Goal: Obtain resource: Download file/media

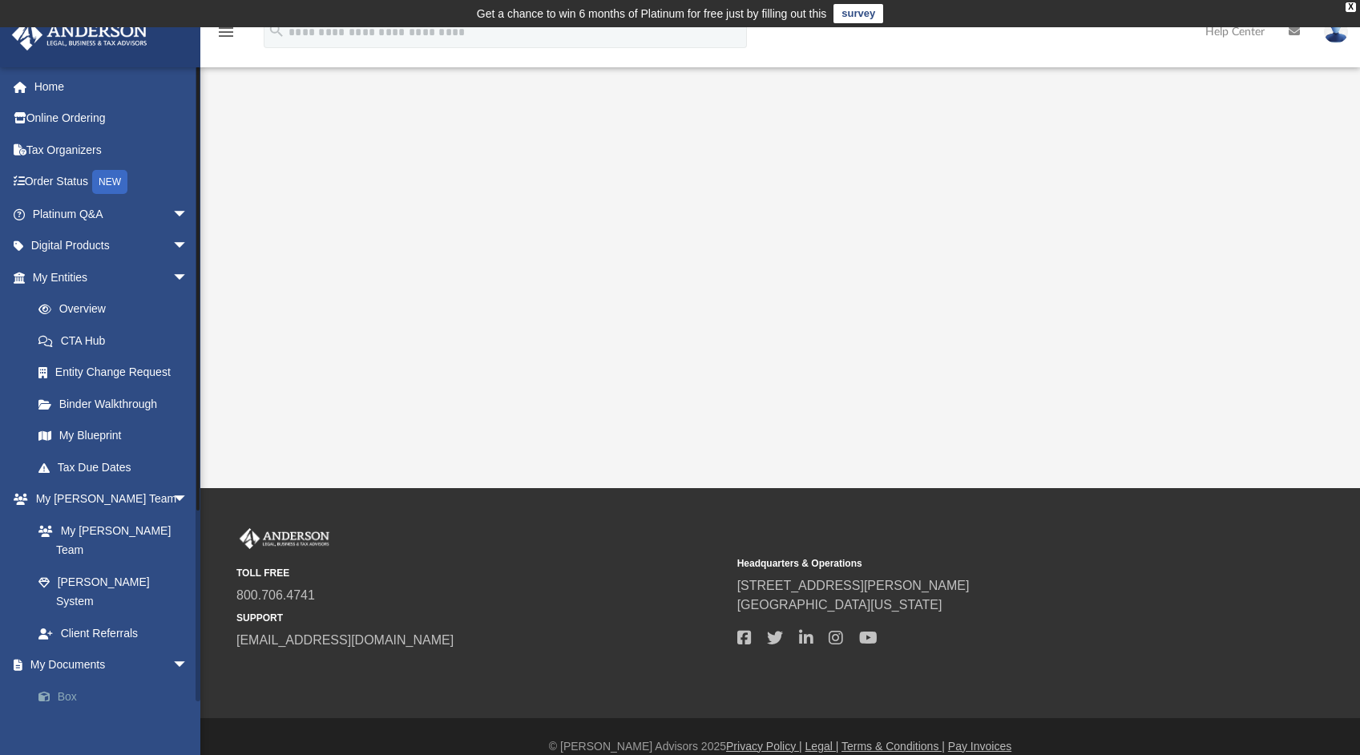
click at [67, 680] on link "Box" at bounding box center [117, 696] width 190 height 32
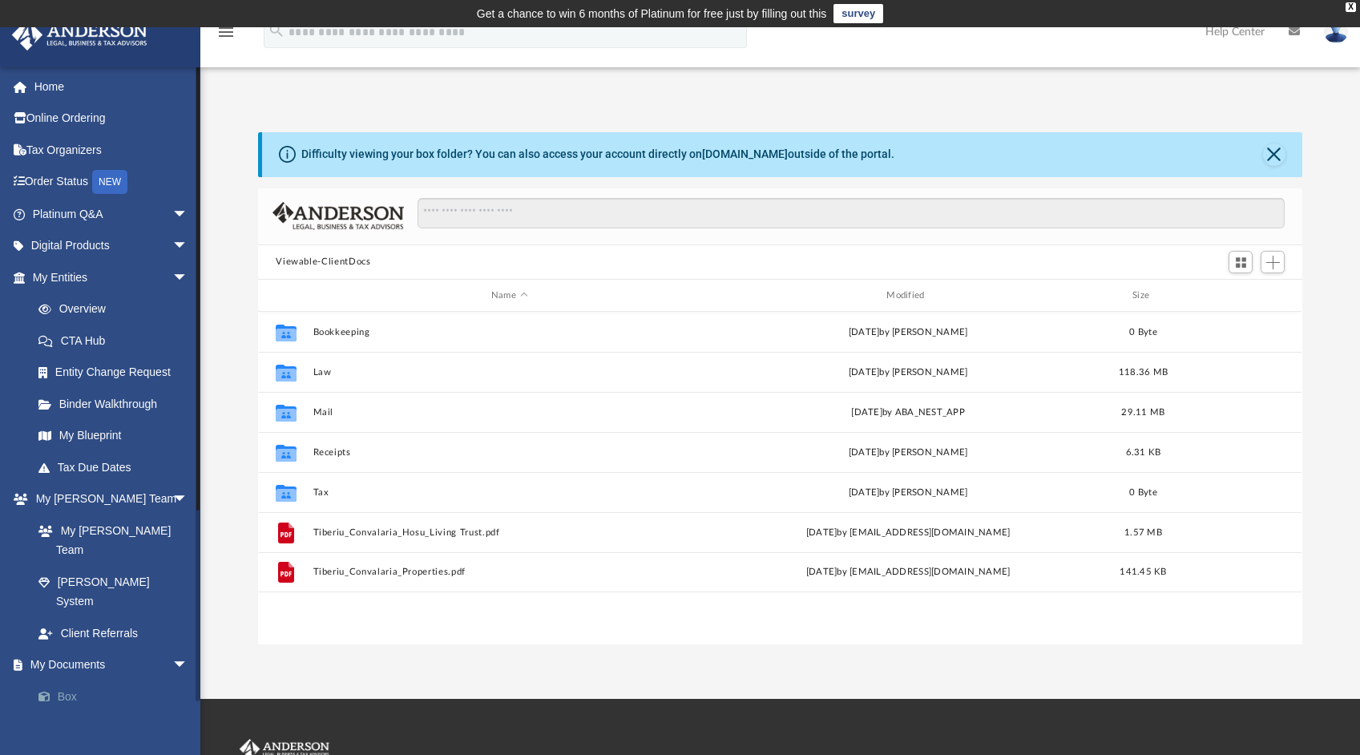
scroll to position [352, 1031]
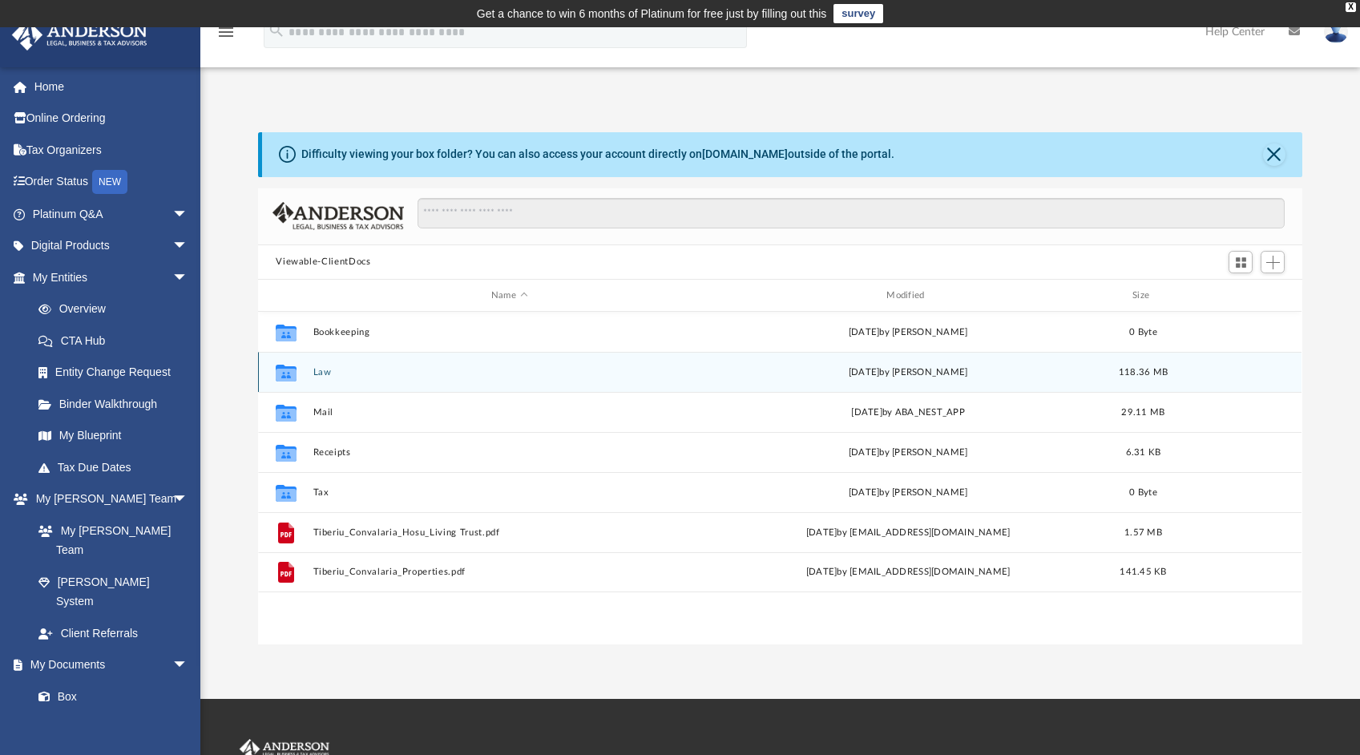
click at [324, 370] on button "Law" at bounding box center [509, 372] width 392 height 10
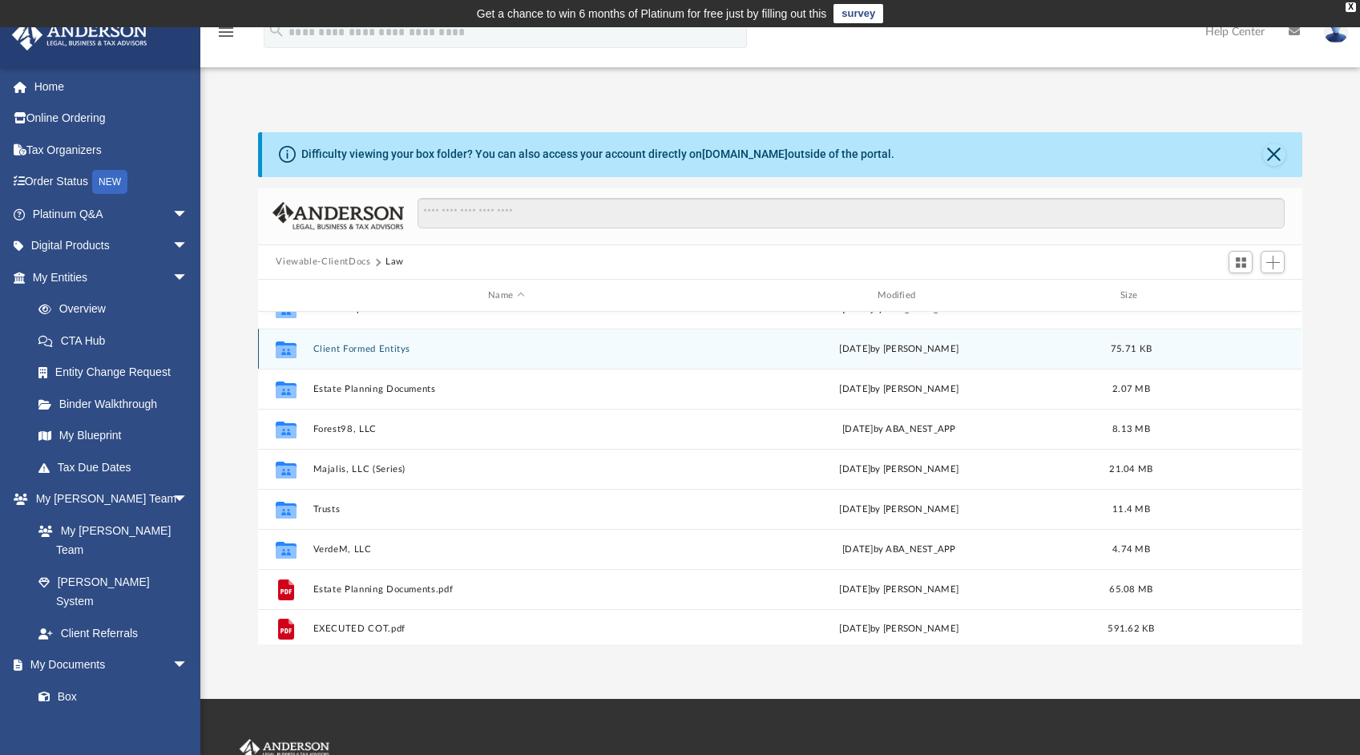
scroll to position [68, 0]
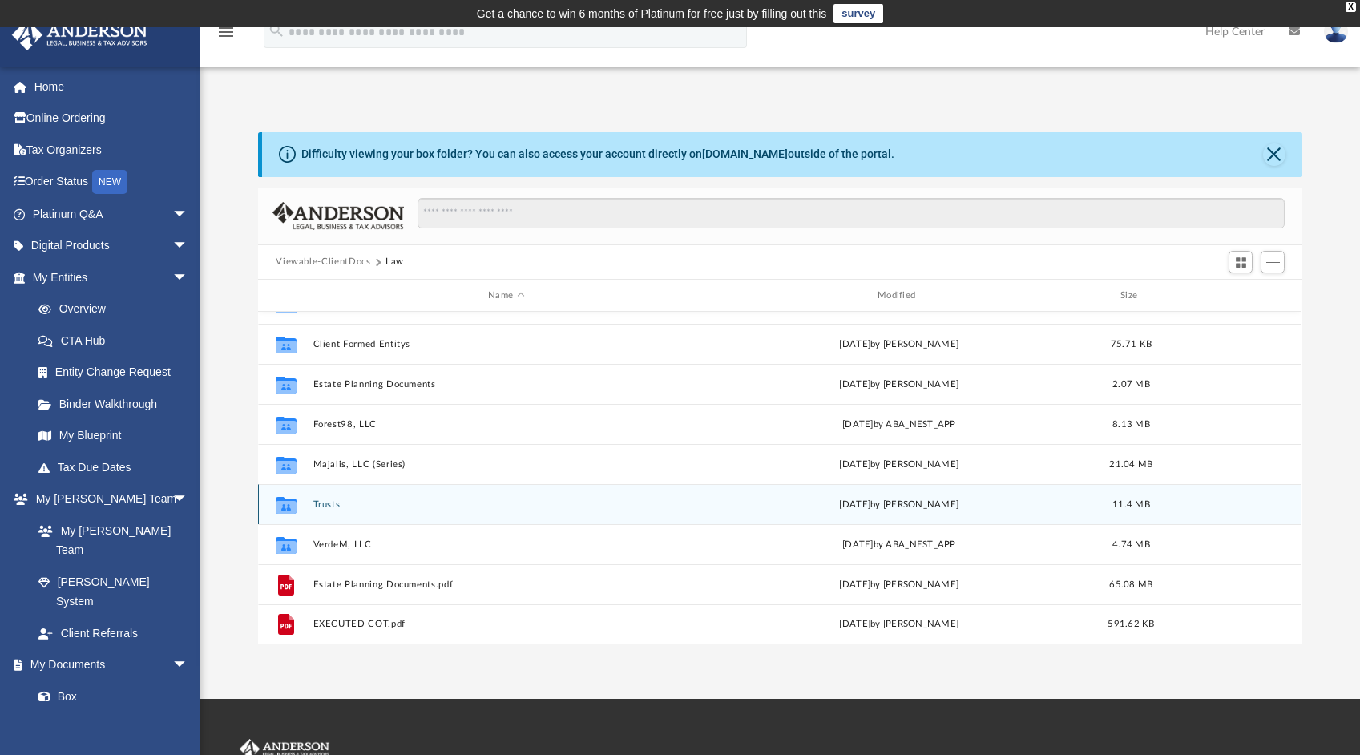
click at [344, 499] on button "Trusts" at bounding box center [506, 504] width 386 height 10
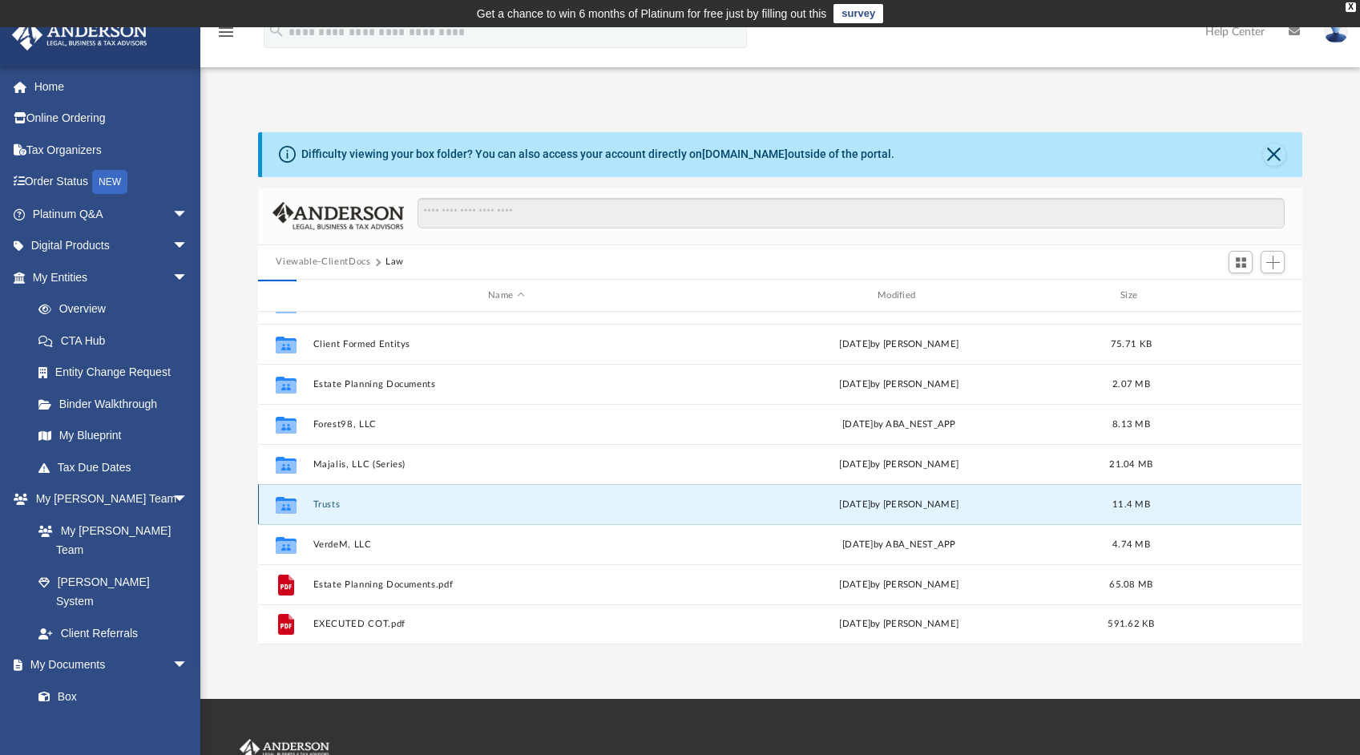
scroll to position [0, 0]
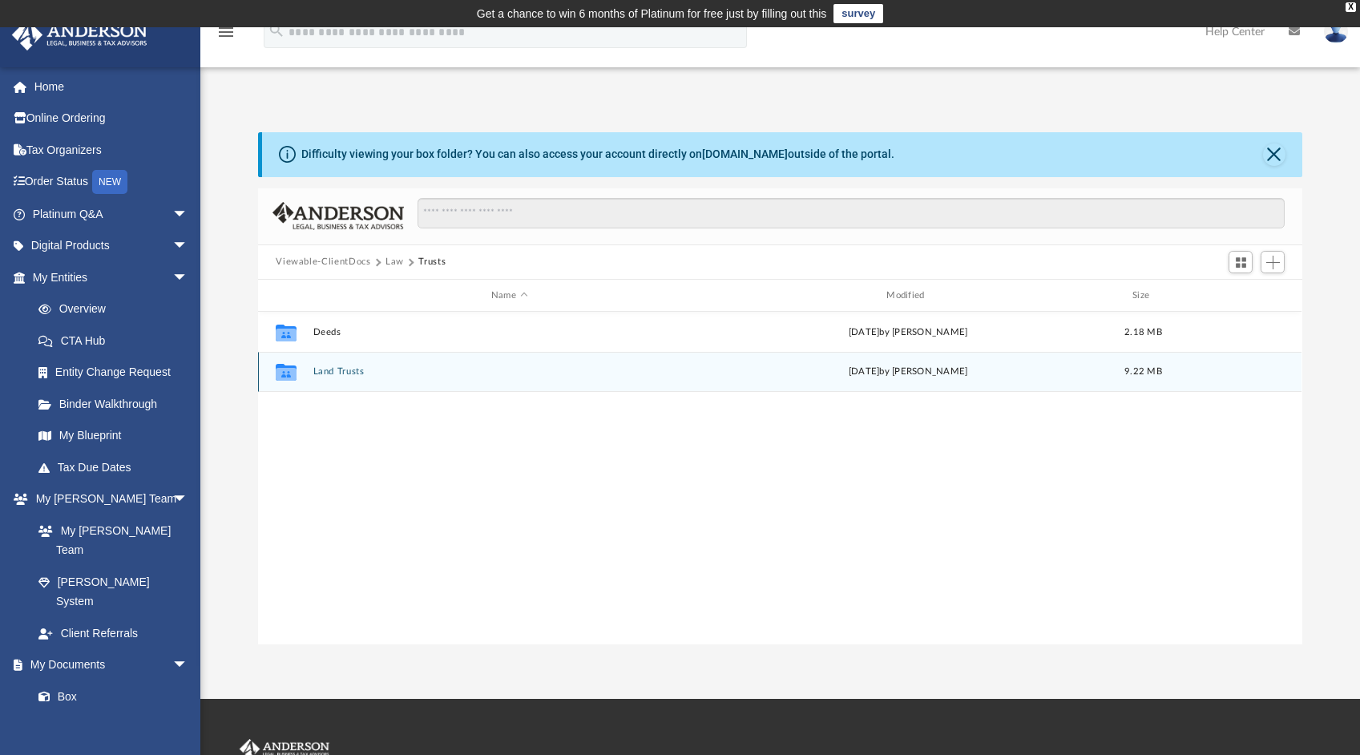
click at [322, 372] on button "Land Trusts" at bounding box center [509, 372] width 392 height 10
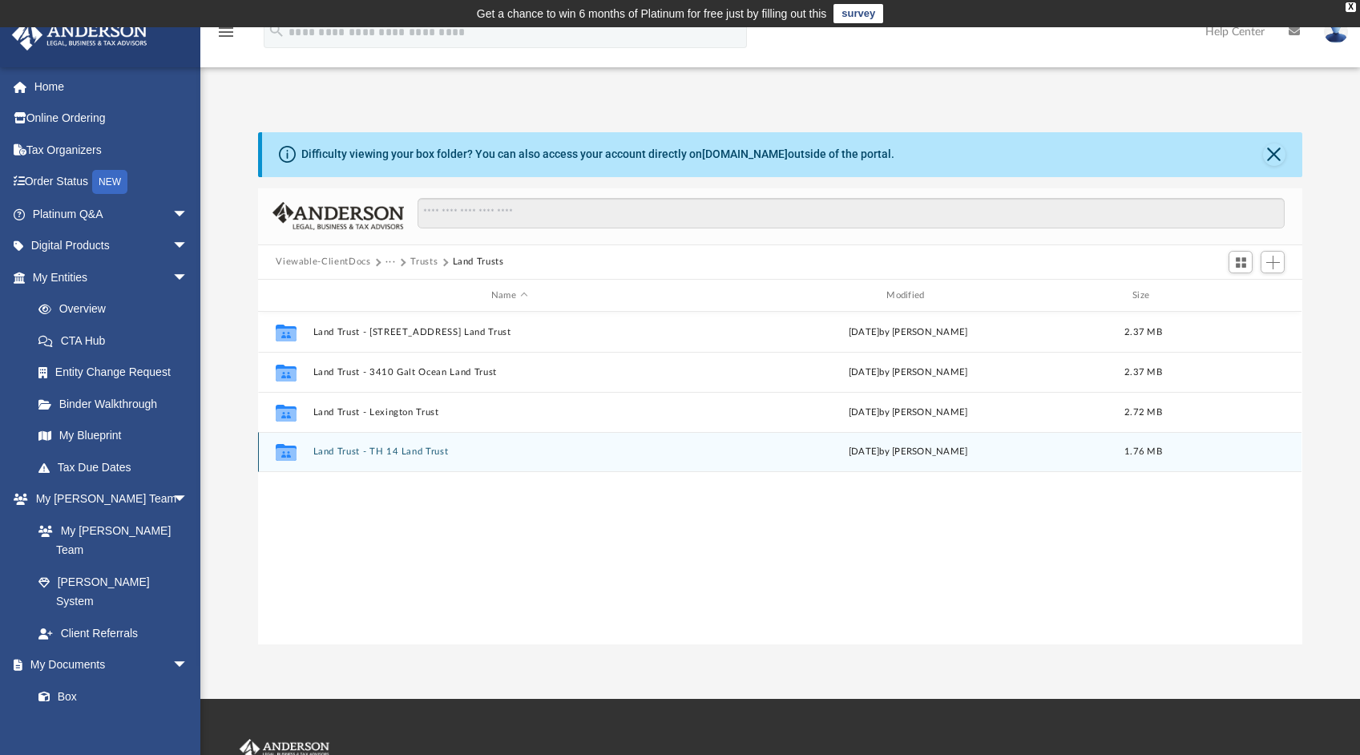
click at [387, 451] on button "Land Trust - TH 14 Land Trust" at bounding box center [509, 452] width 392 height 10
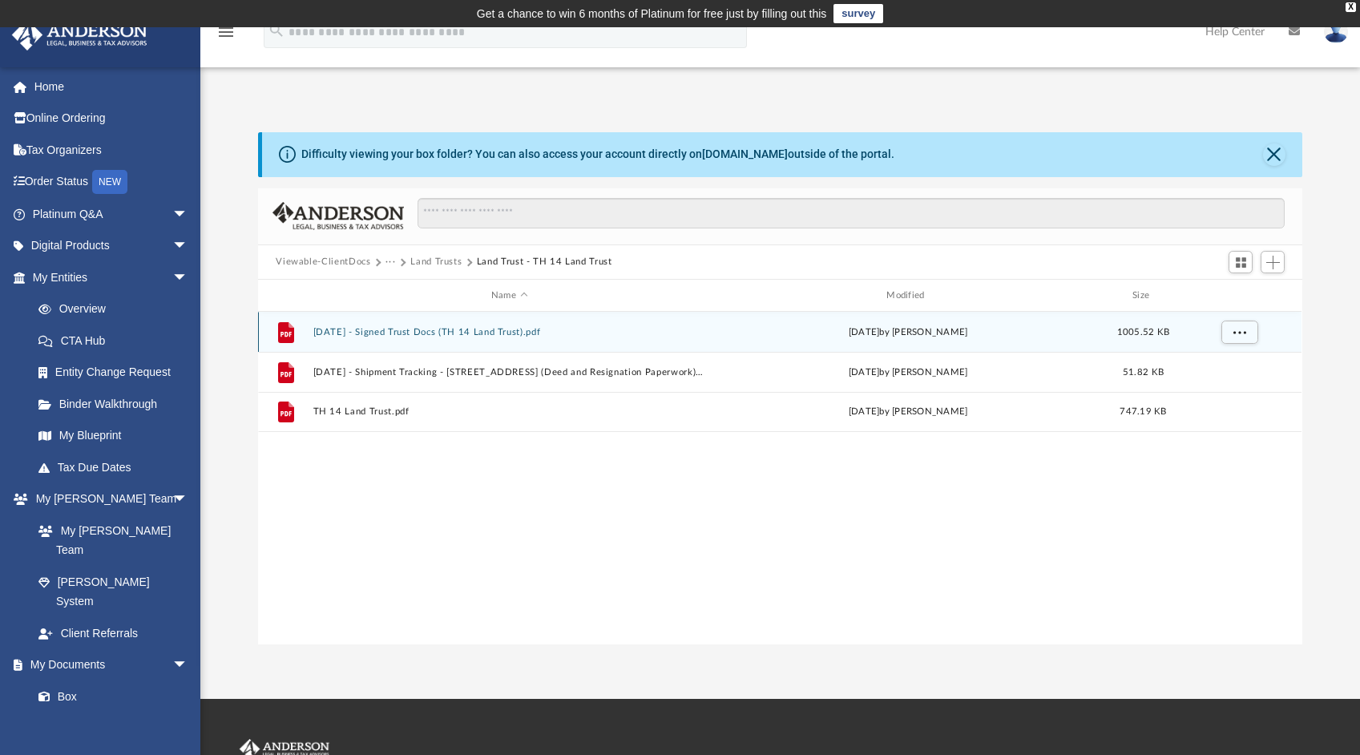
click at [450, 332] on button "[DATE] - Signed Trust Docs (TH 14 Land Trust).pdf" at bounding box center [509, 332] width 392 height 10
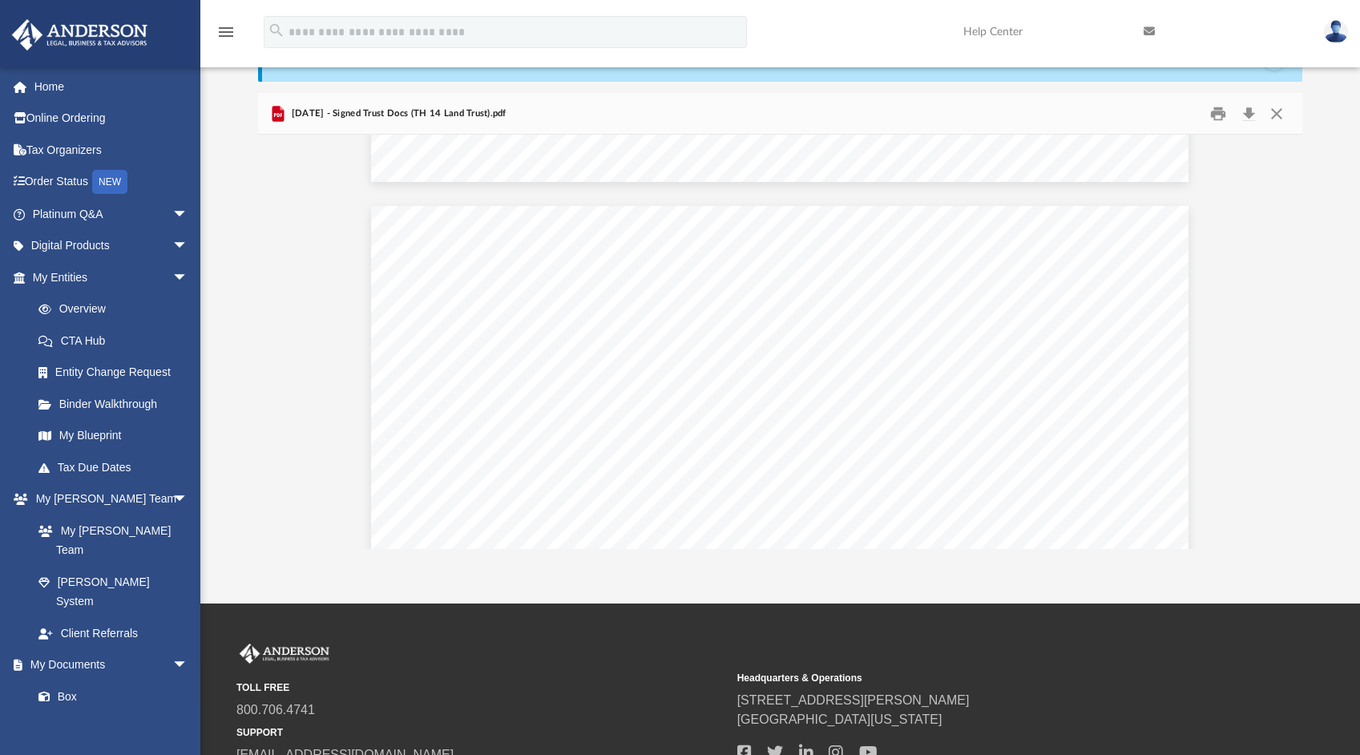
scroll to position [8524, 0]
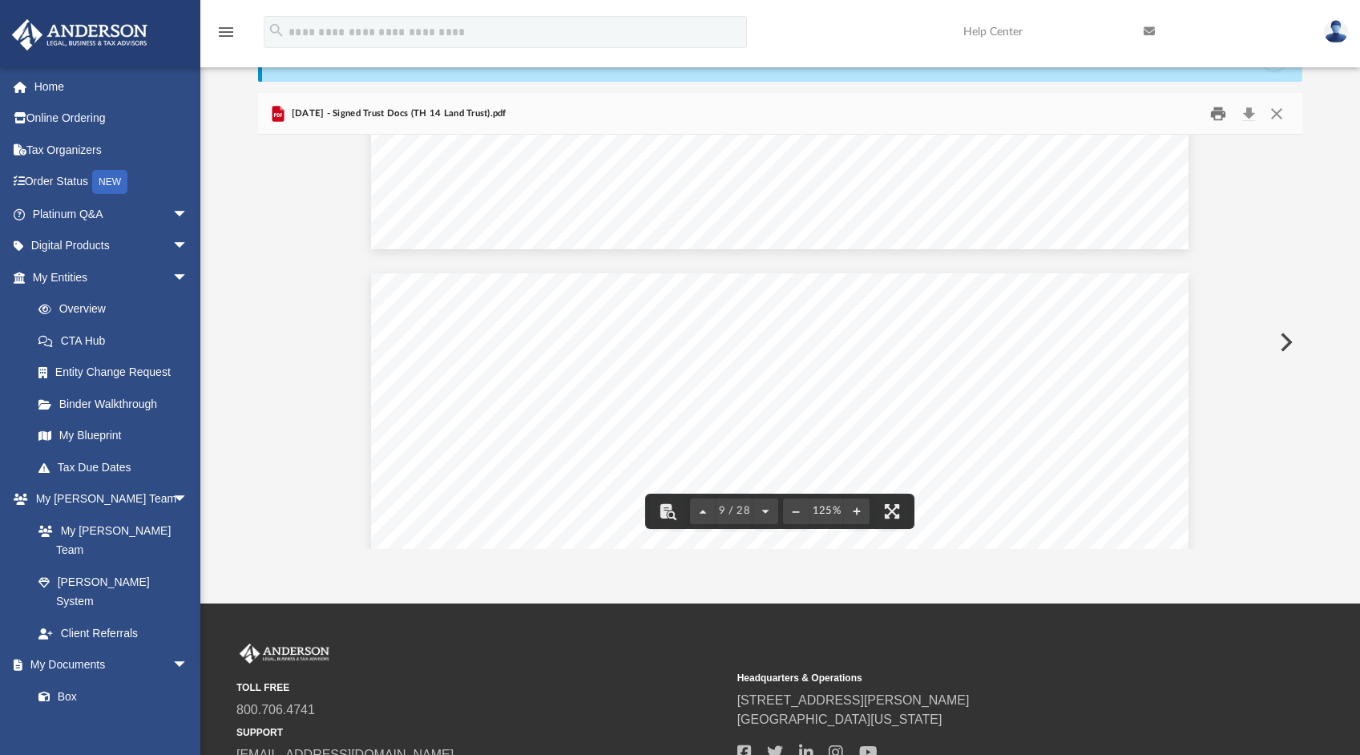
click at [1223, 111] on button "Print" at bounding box center [1218, 113] width 32 height 25
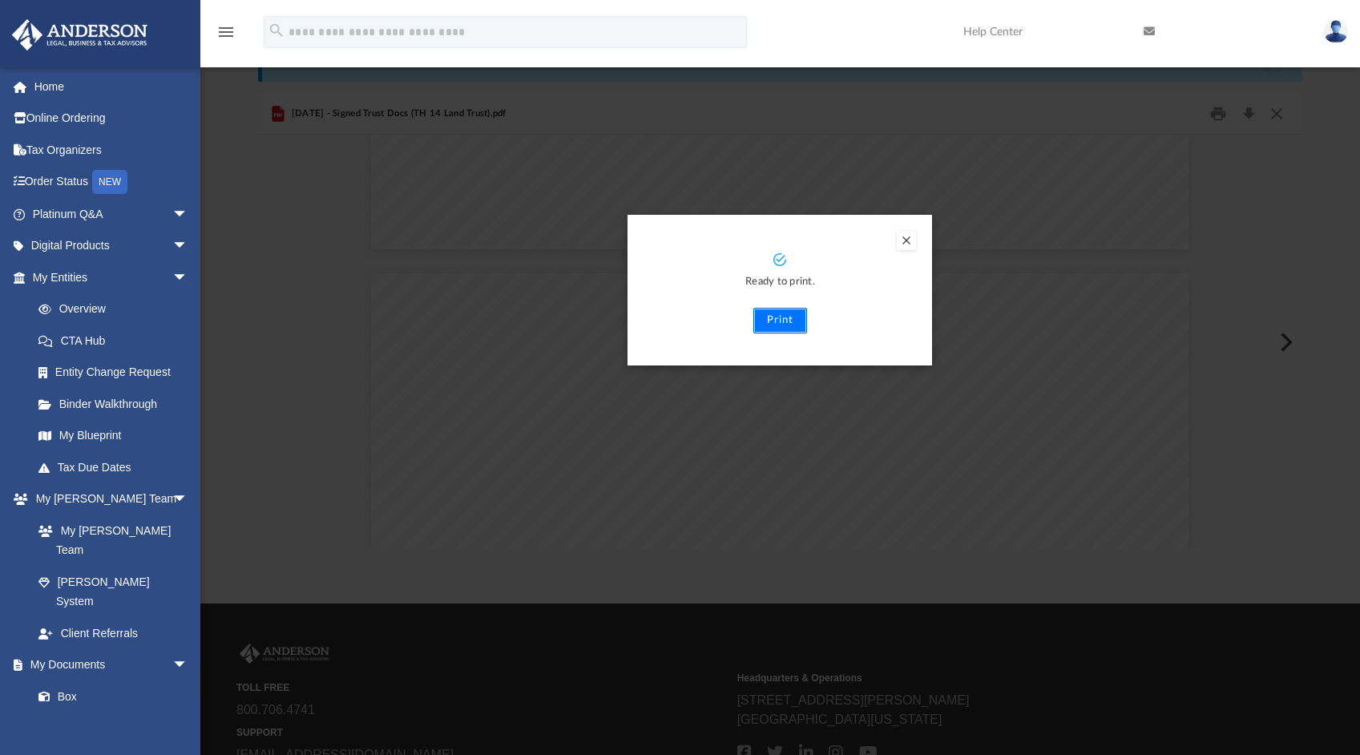
click at [785, 321] on button "Print" at bounding box center [780, 321] width 54 height 26
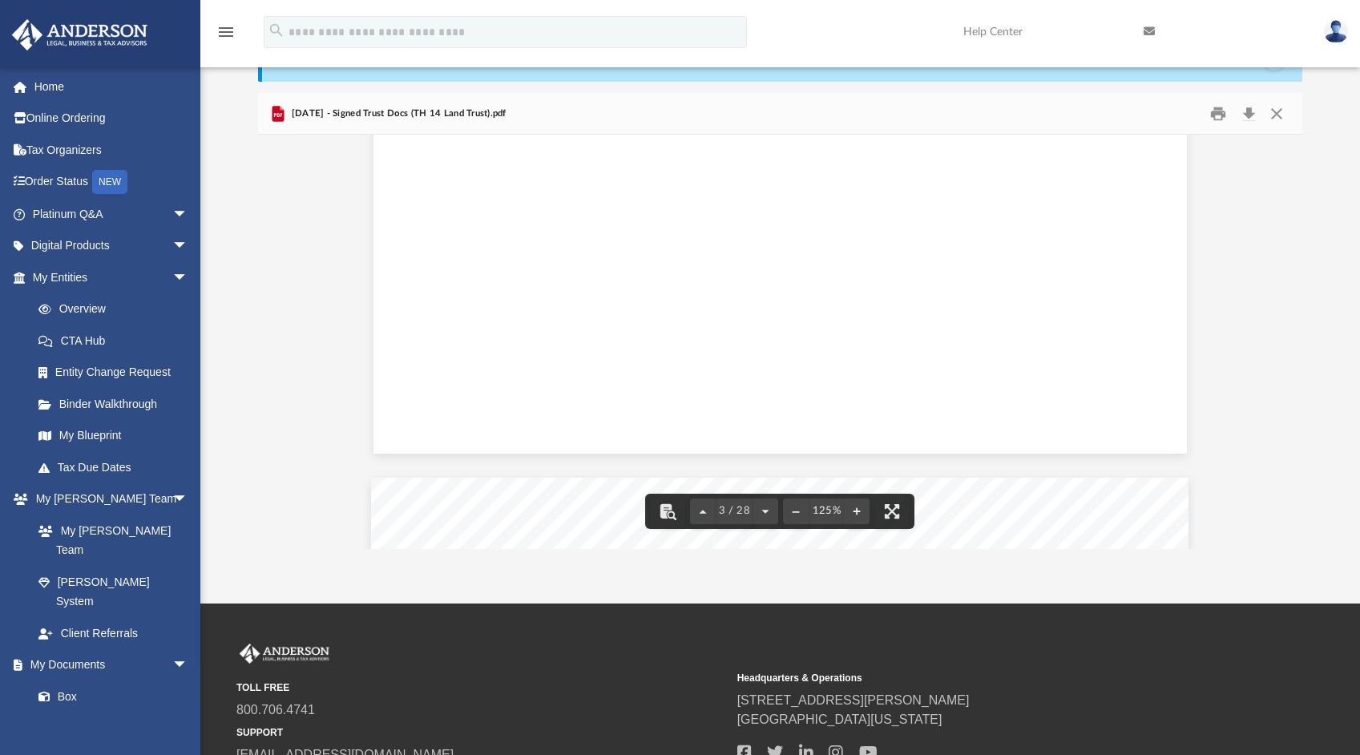
scroll to position [0, 0]
click at [1288, 333] on button "Preview" at bounding box center [1284, 342] width 35 height 45
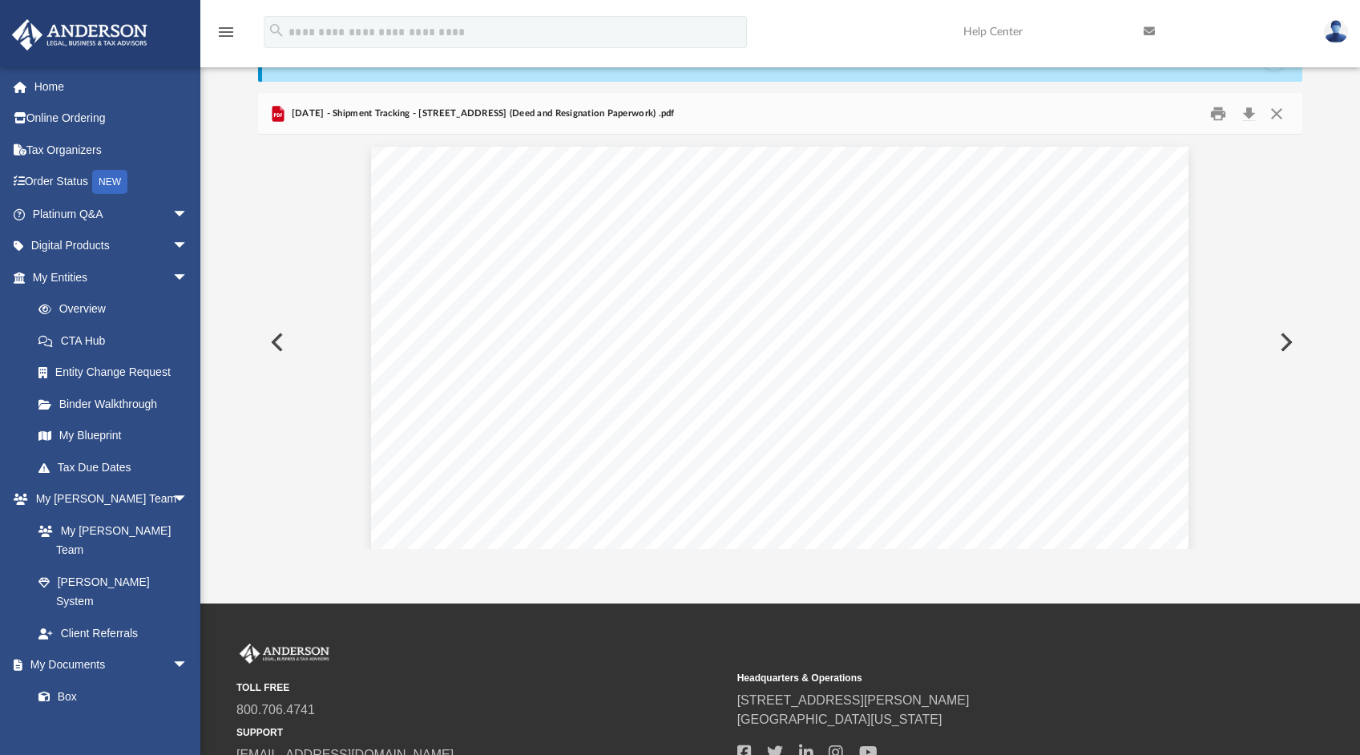
click at [1289, 342] on button "Preview" at bounding box center [1284, 342] width 35 height 45
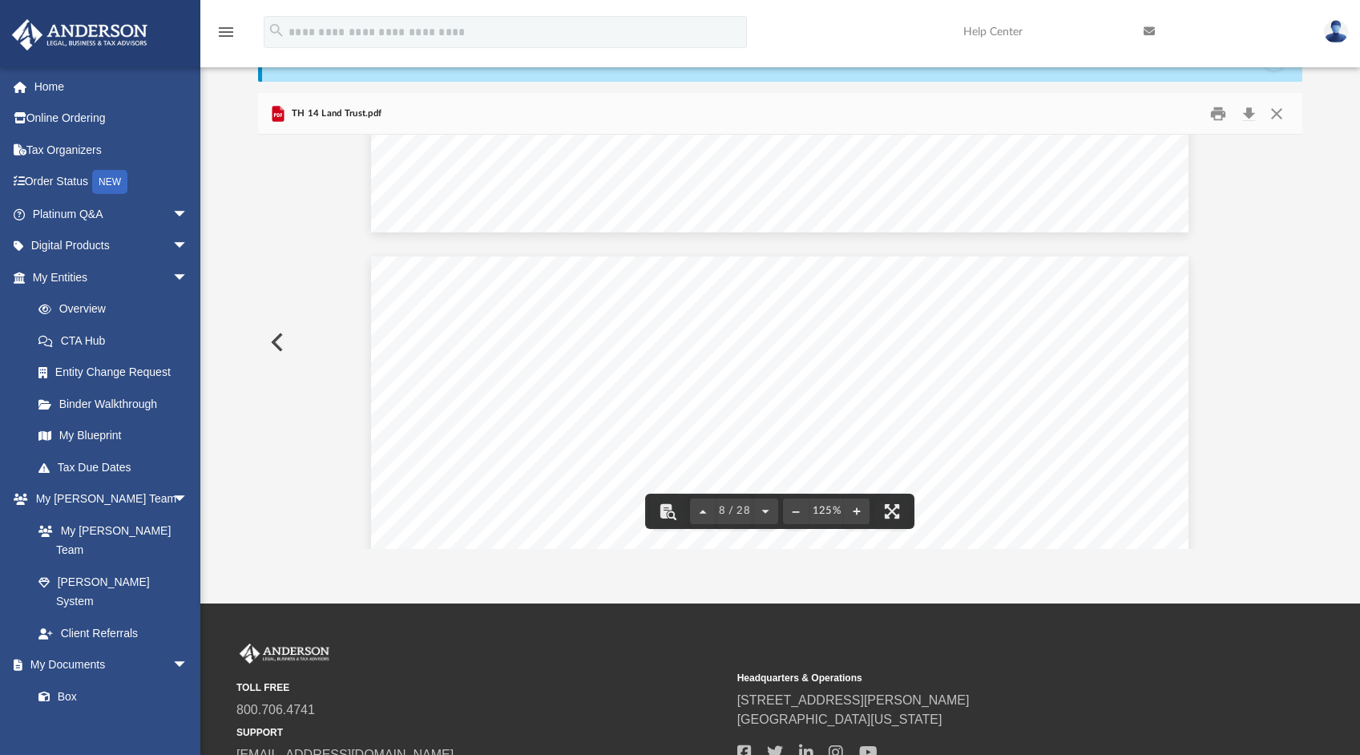
scroll to position [7458, 0]
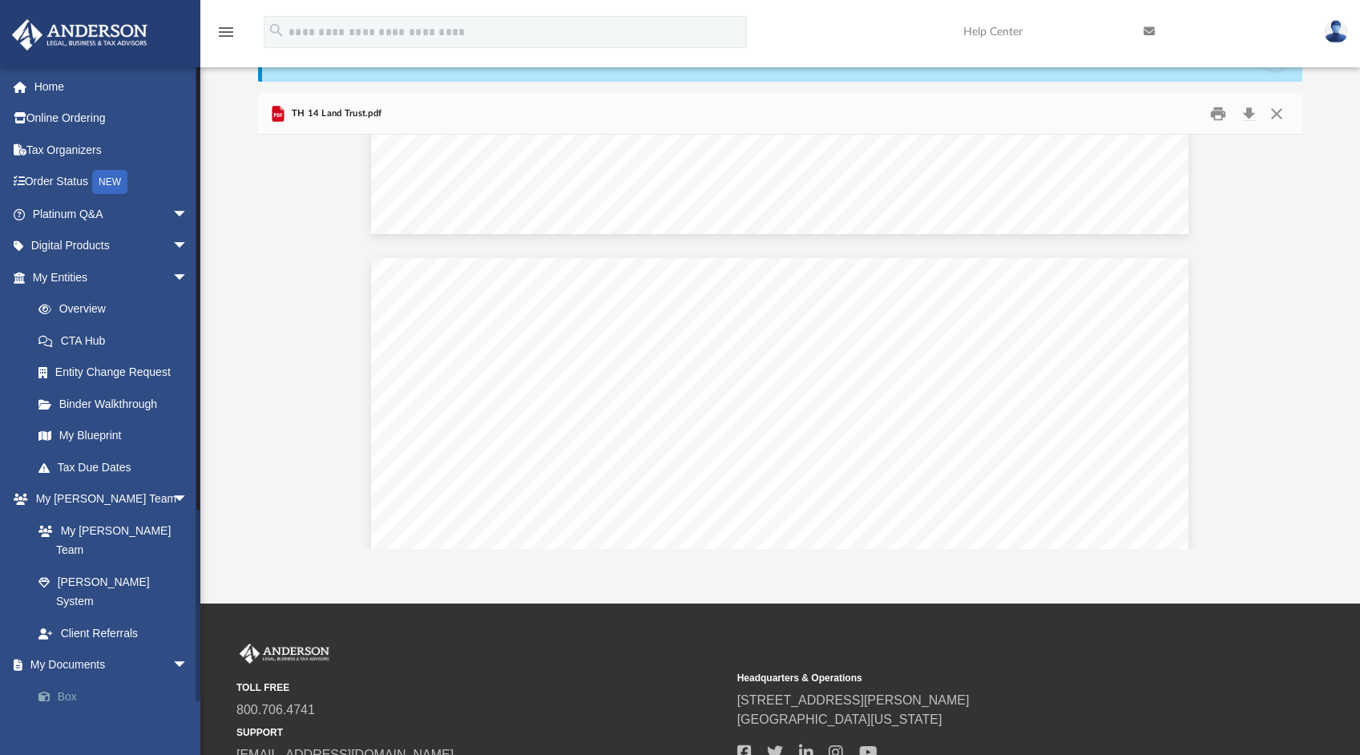
click at [68, 680] on link "Box" at bounding box center [117, 696] width 190 height 32
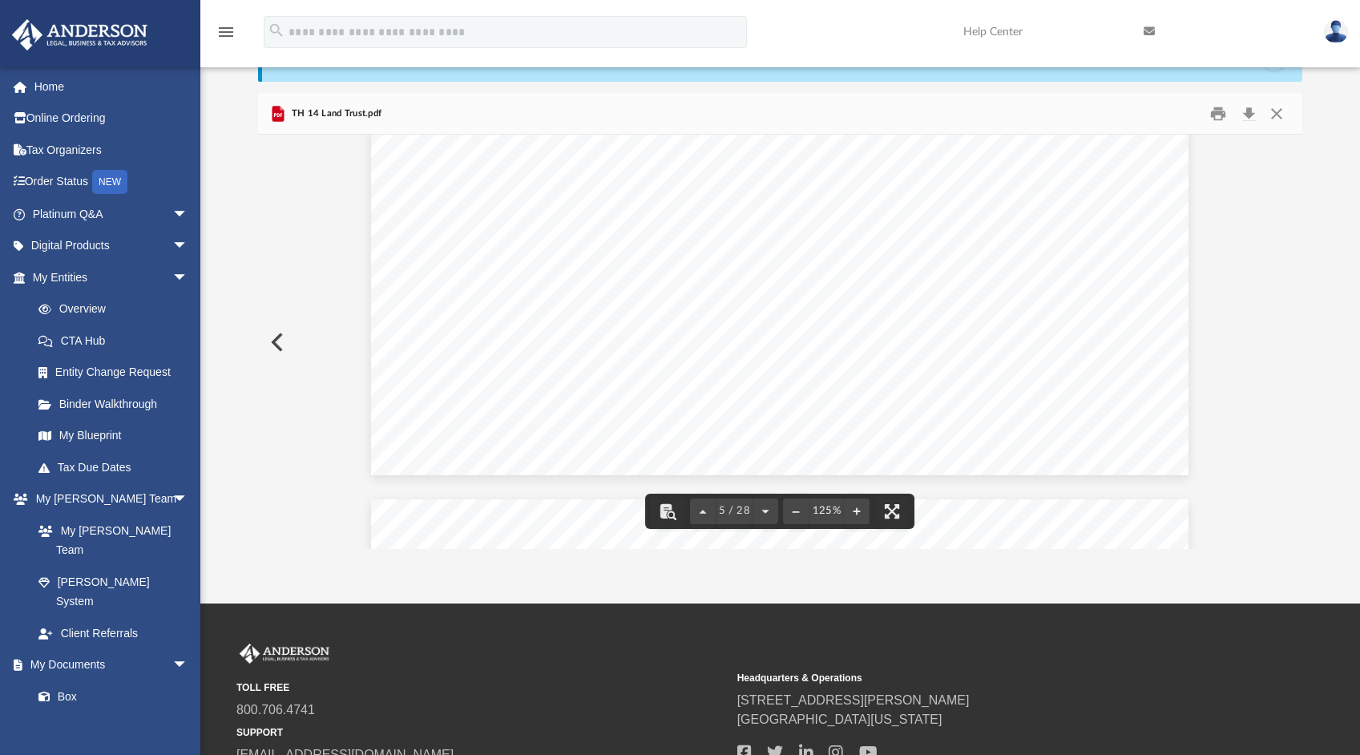
scroll to position [5048, 0]
click at [74, 680] on link "Box" at bounding box center [117, 696] width 190 height 32
click at [228, 34] on icon "menu" at bounding box center [225, 31] width 19 height 19
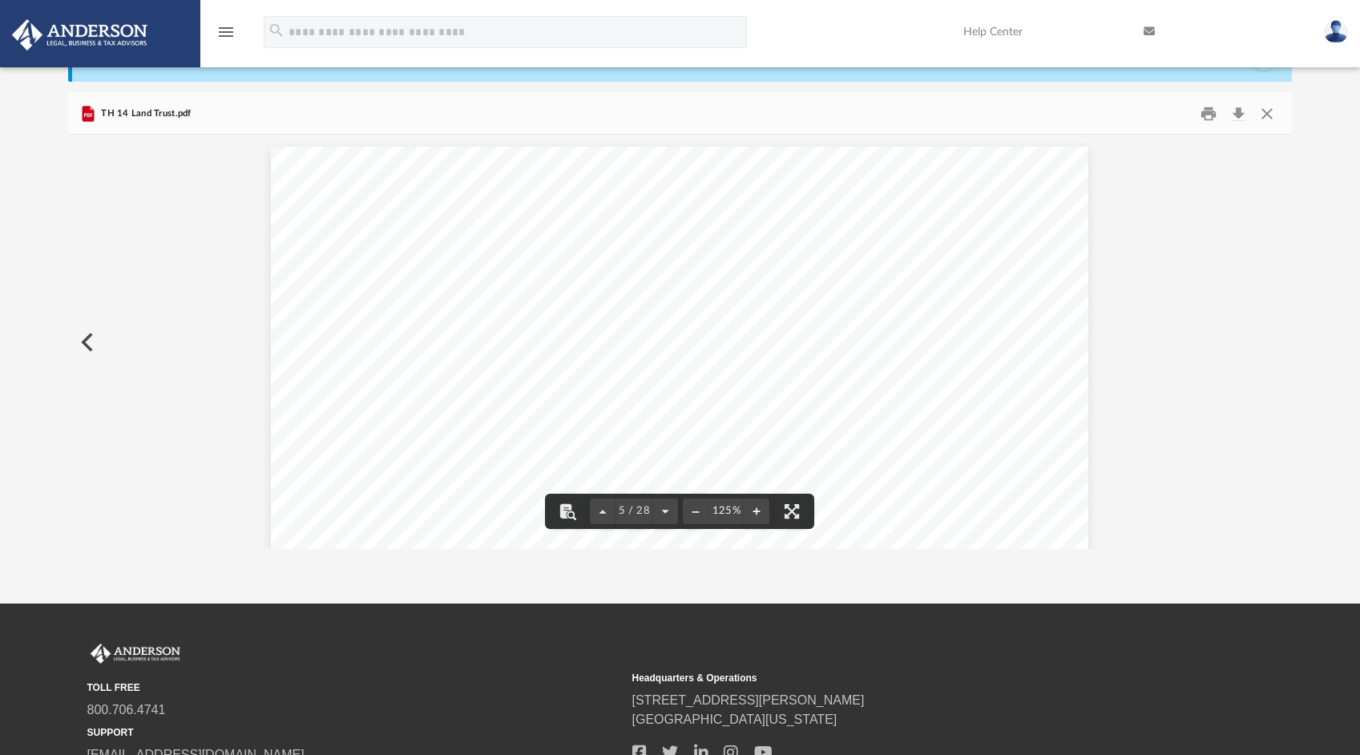
scroll to position [352, 1212]
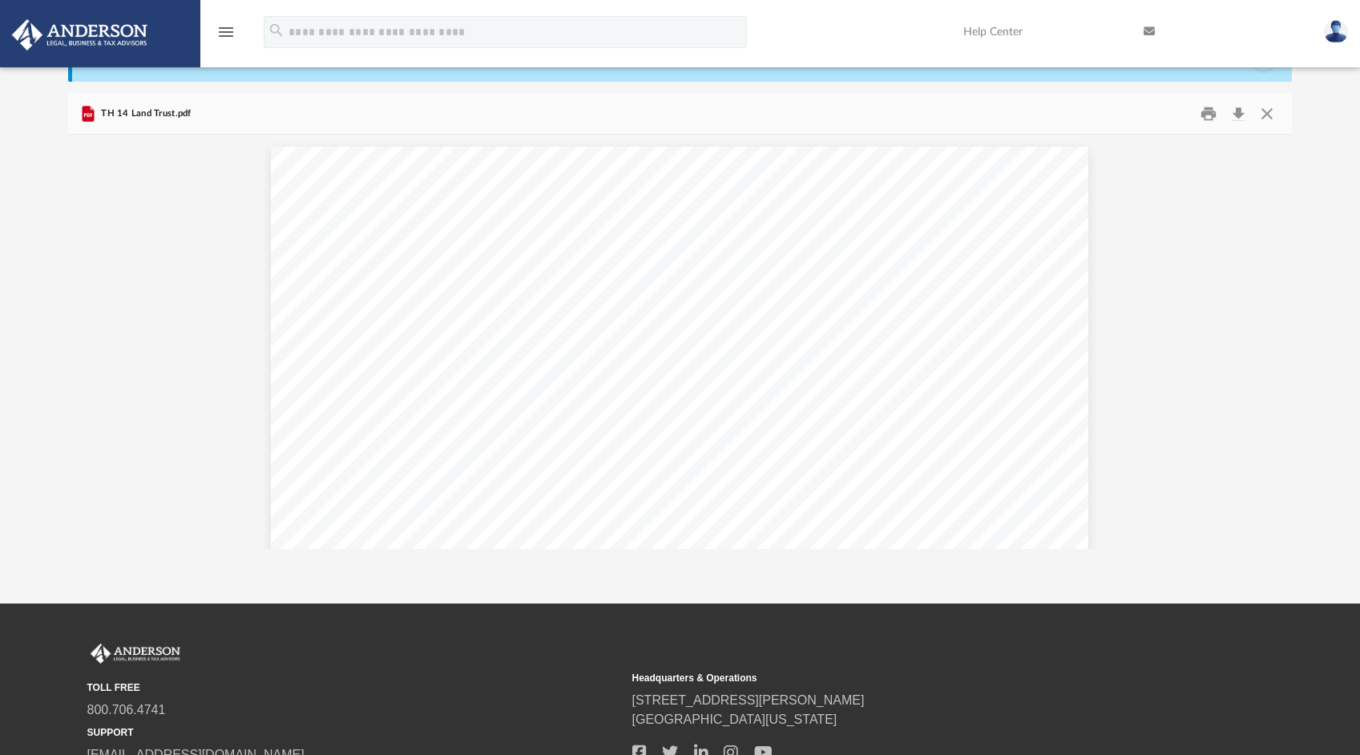
click at [228, 34] on icon "menu" at bounding box center [225, 31] width 19 height 19
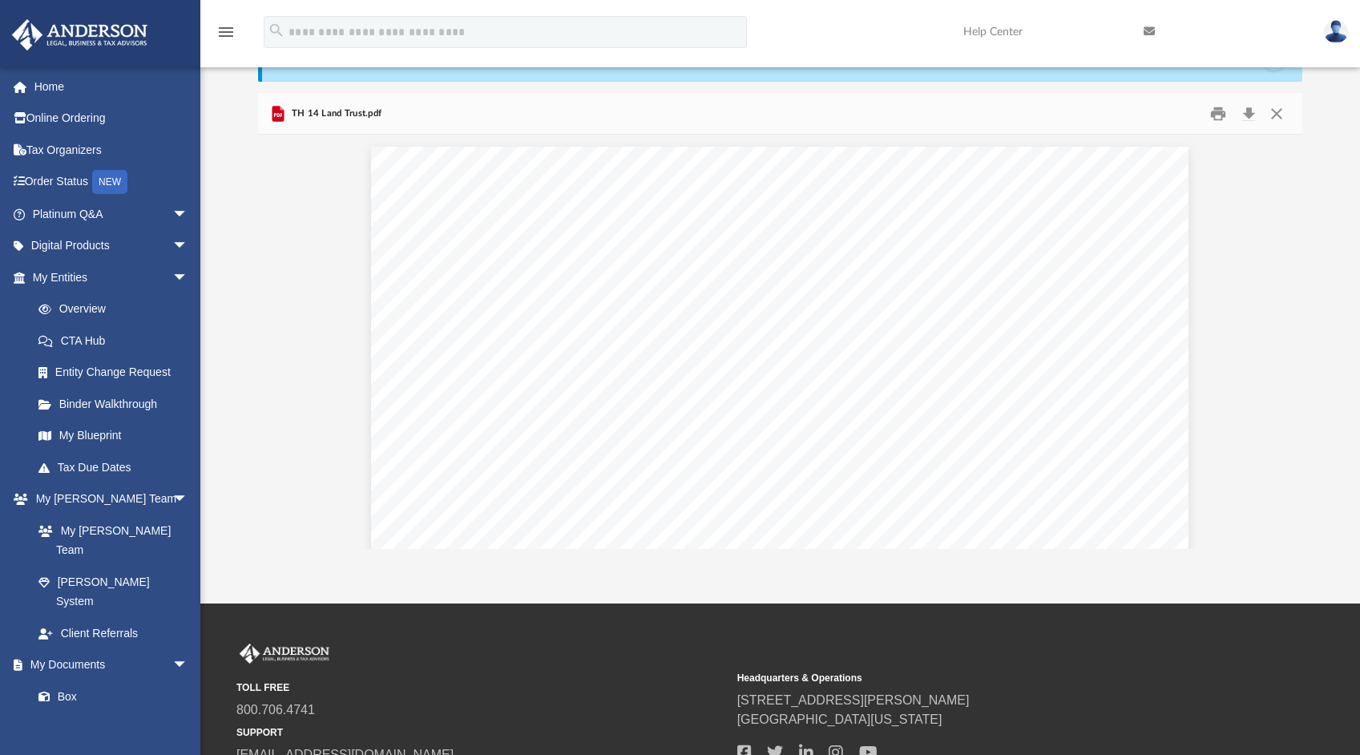
scroll to position [13, 12]
click at [103, 712] on link "Meeting Minutes" at bounding box center [117, 728] width 190 height 32
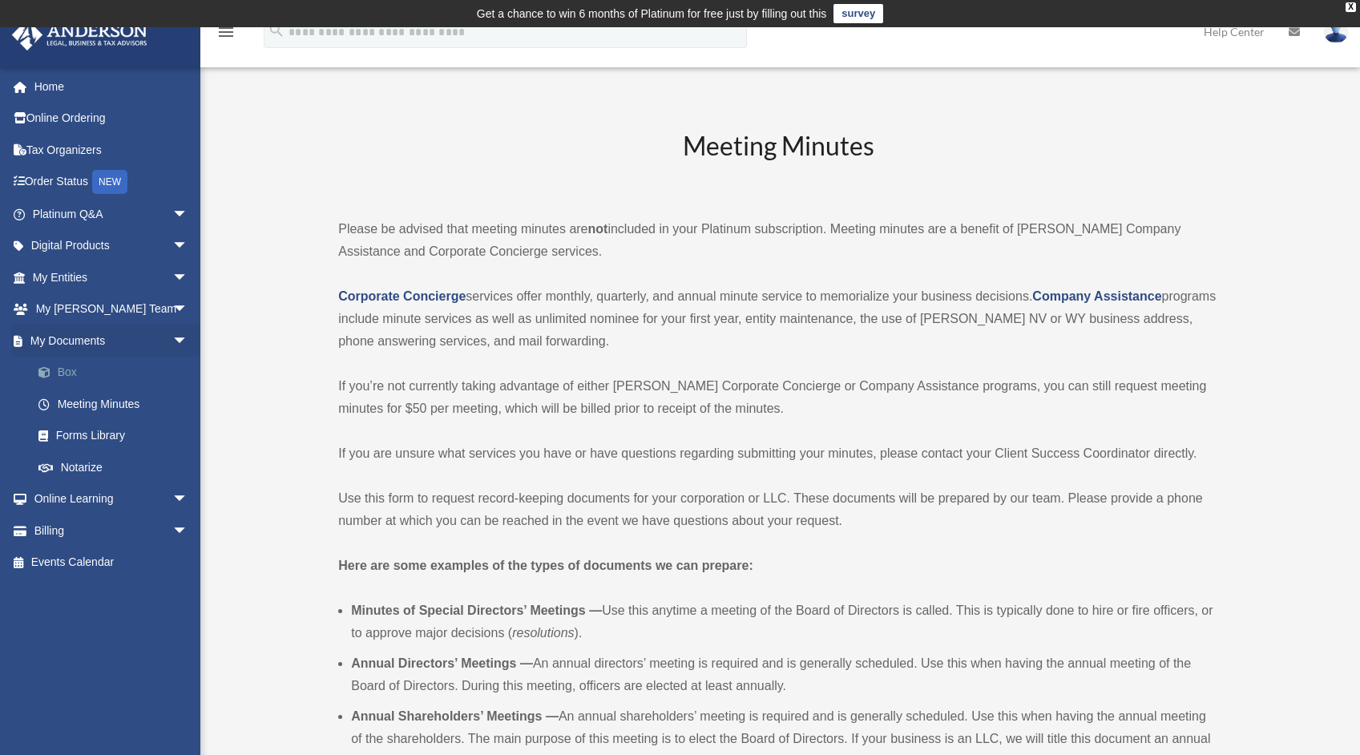
click at [73, 373] on link "Box" at bounding box center [117, 373] width 190 height 32
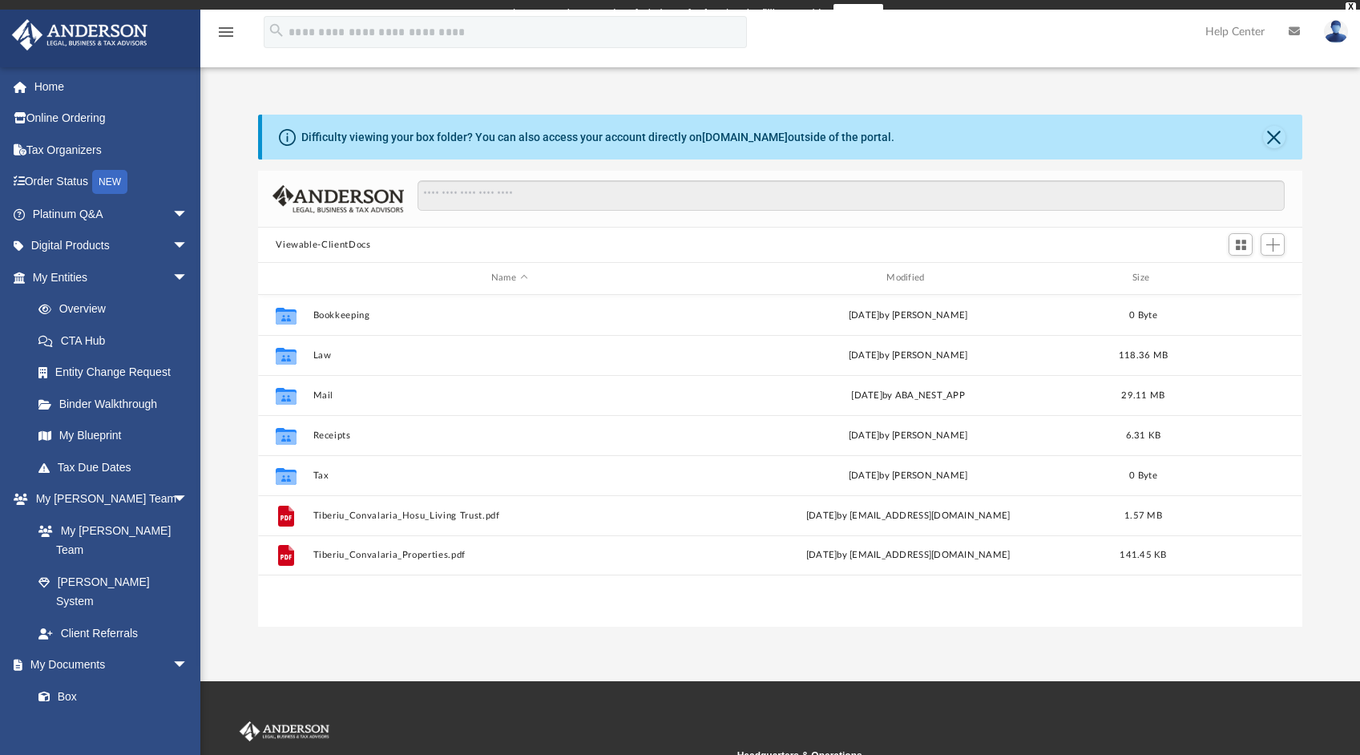
scroll to position [352, 1031]
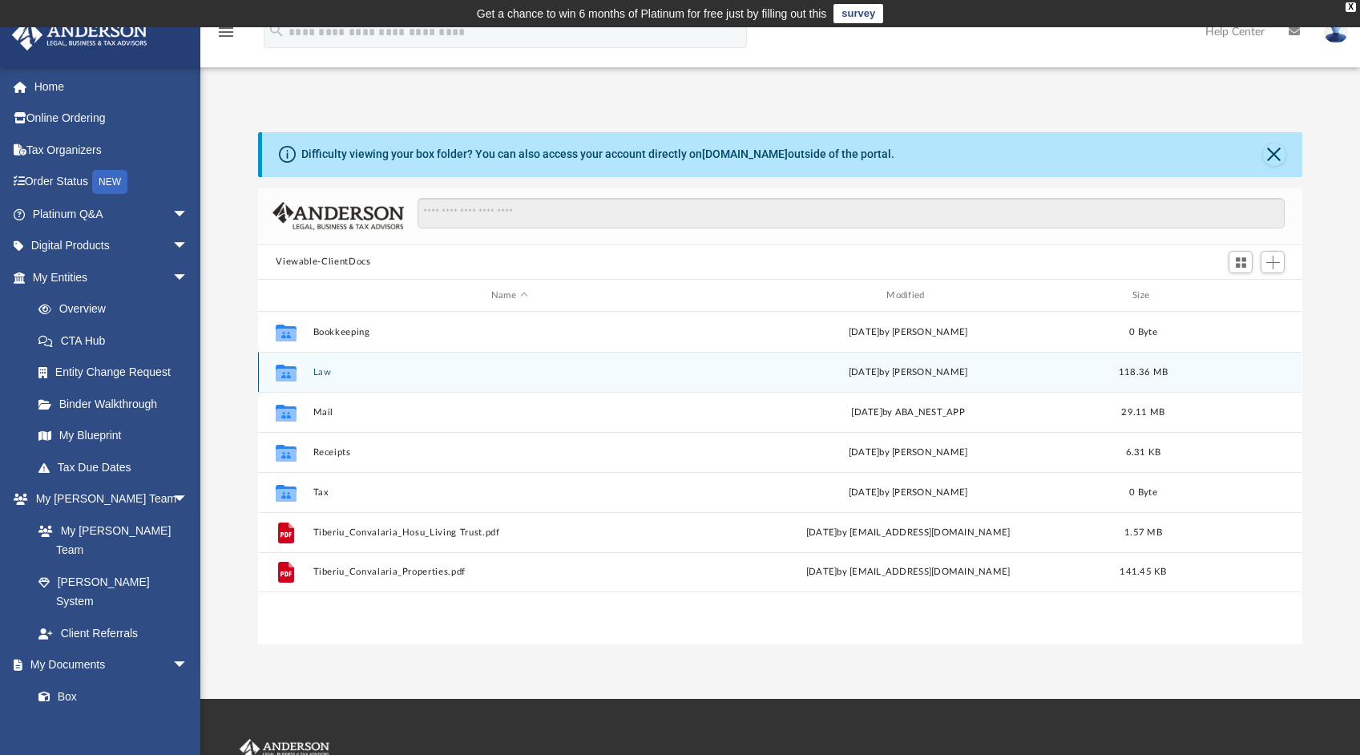
click at [323, 369] on button "Law" at bounding box center [509, 372] width 392 height 10
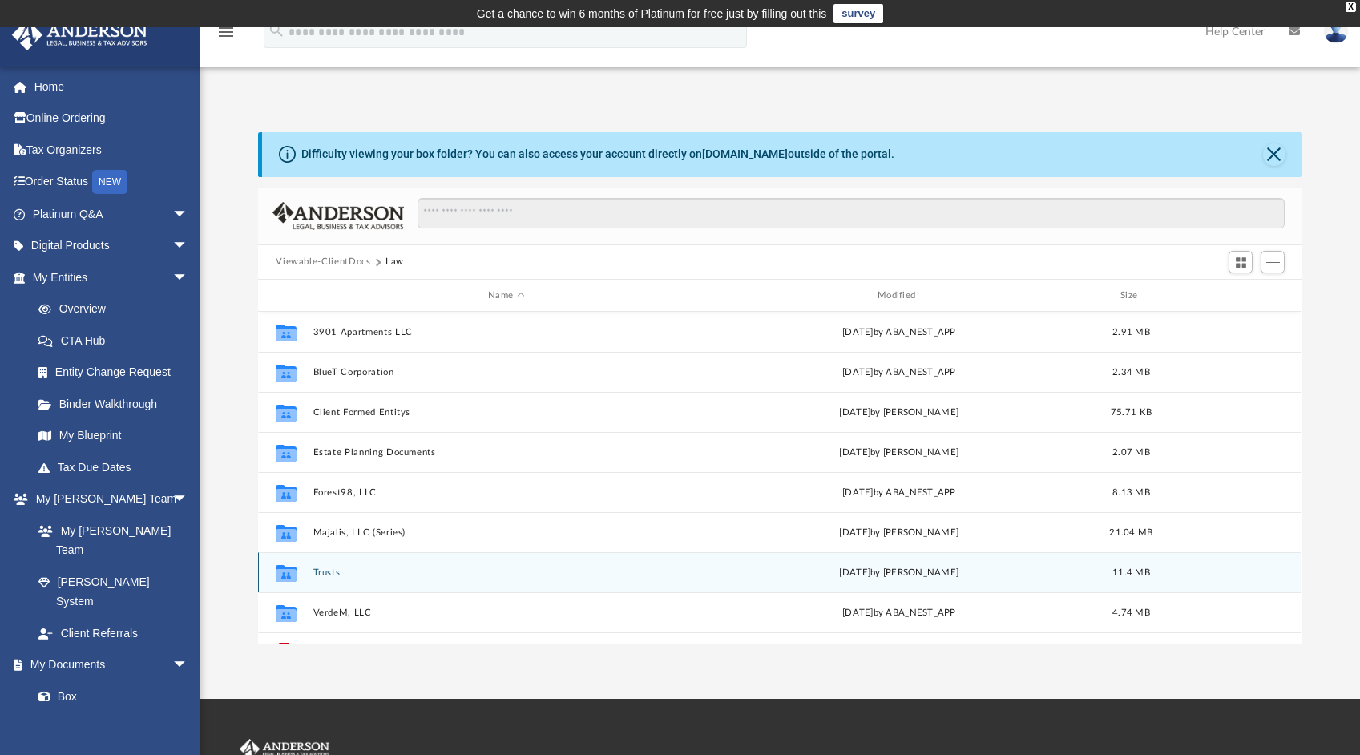
click at [333, 571] on button "Trusts" at bounding box center [506, 572] width 386 height 10
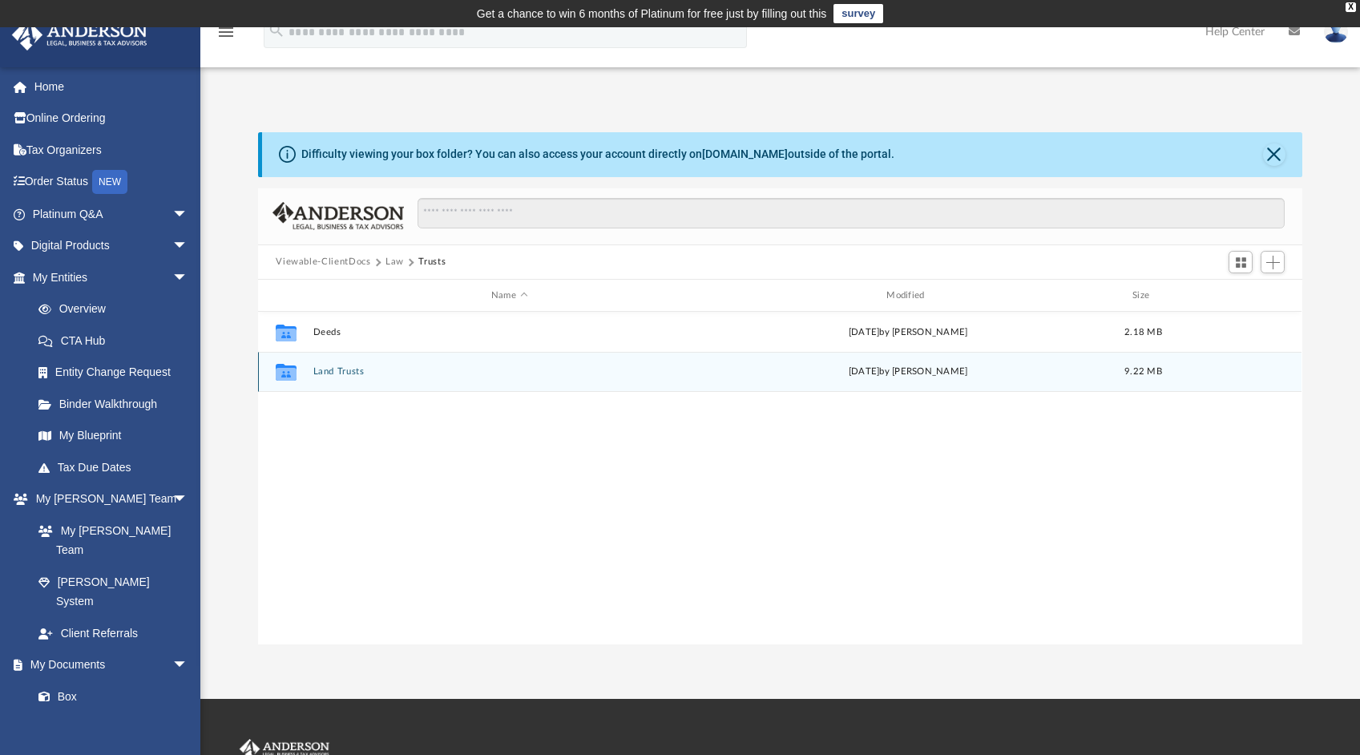
click at [346, 367] on button "Land Trusts" at bounding box center [509, 372] width 392 height 10
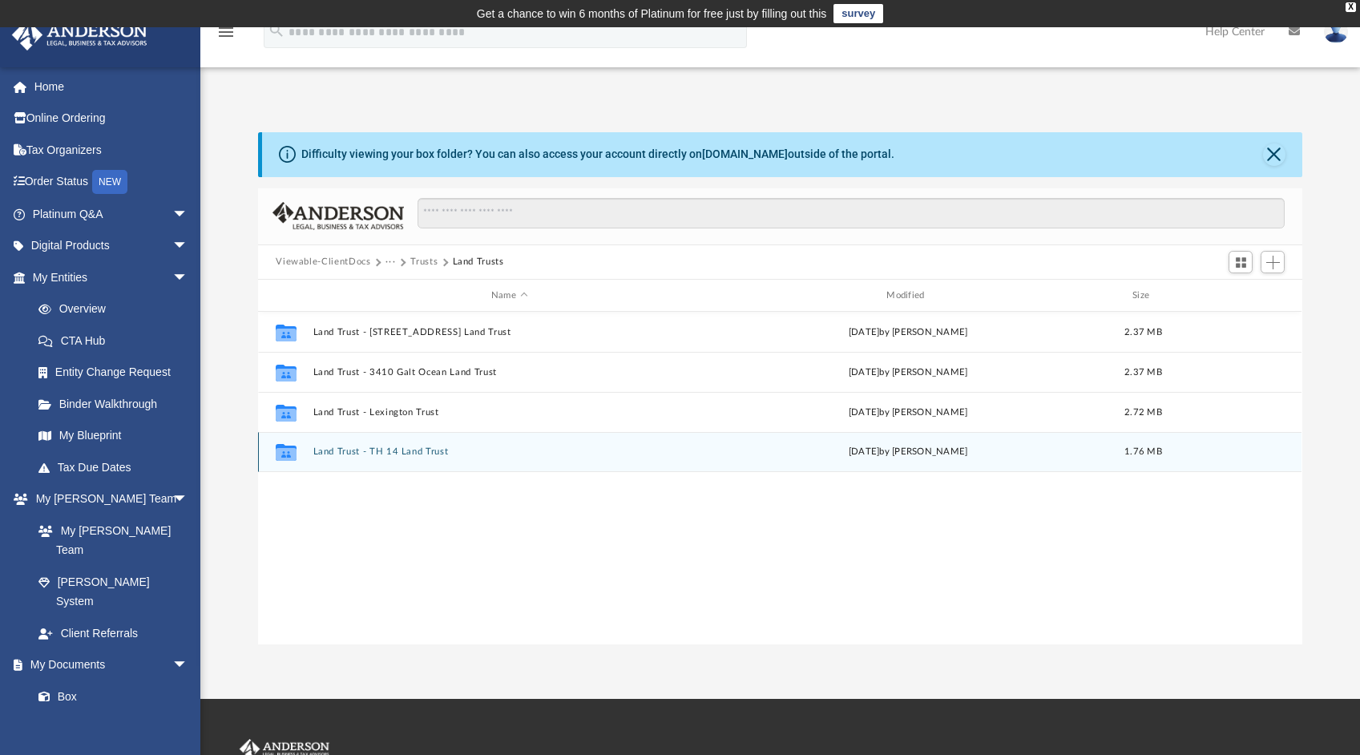
click at [428, 453] on button "Land Trust - TH 14 Land Trust" at bounding box center [509, 452] width 392 height 10
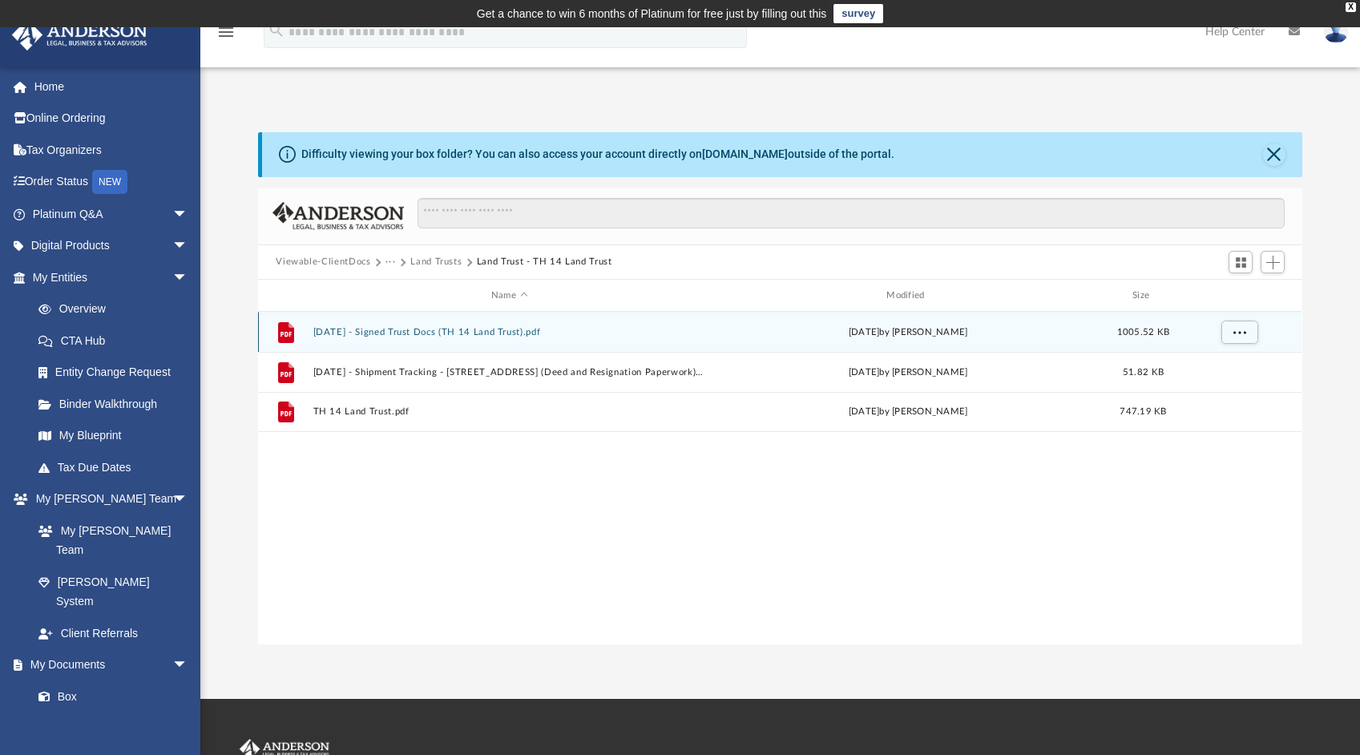
click at [510, 332] on button "[DATE] - Signed Trust Docs (TH 14 Land Trust).pdf" at bounding box center [509, 332] width 392 height 10
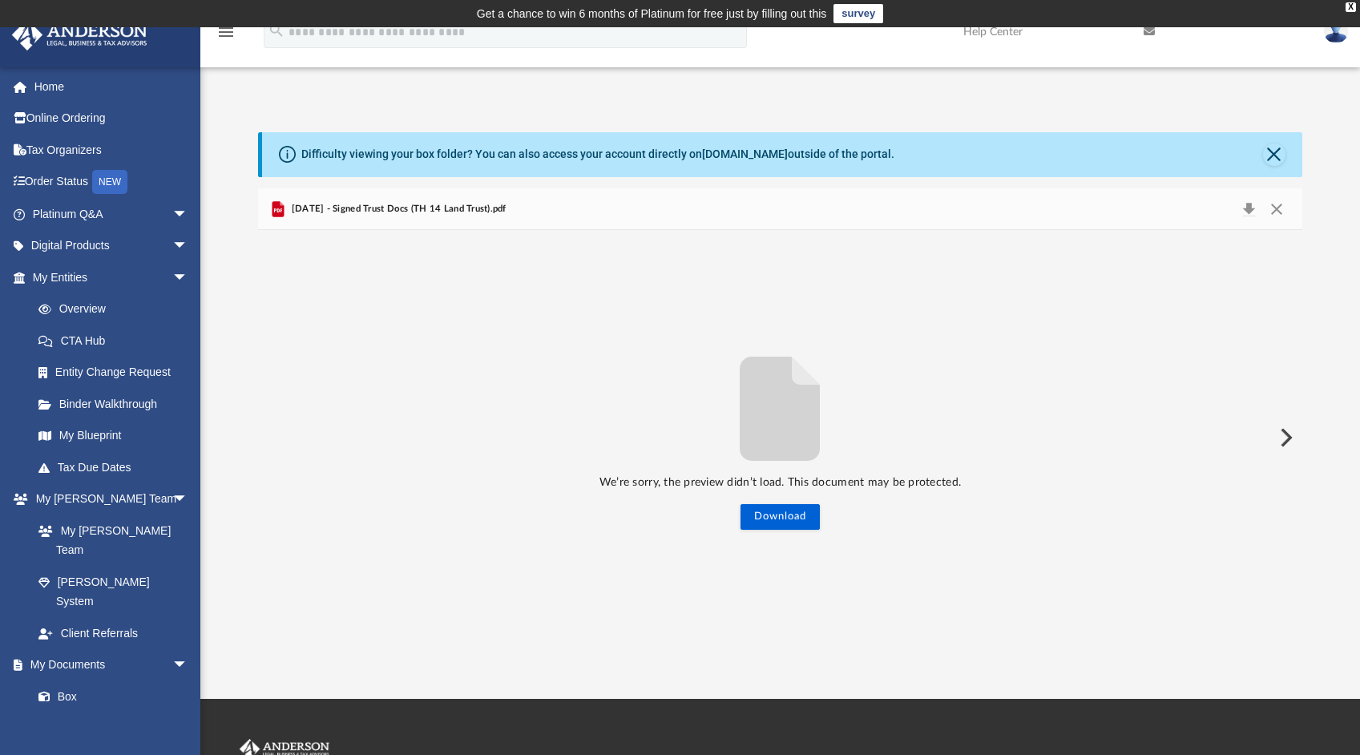
click at [318, 211] on span "[DATE] - Signed Trust Docs (TH 14 Land Trust).pdf" at bounding box center [397, 209] width 218 height 14
click at [1288, 436] on button "Preview" at bounding box center [1284, 437] width 35 height 45
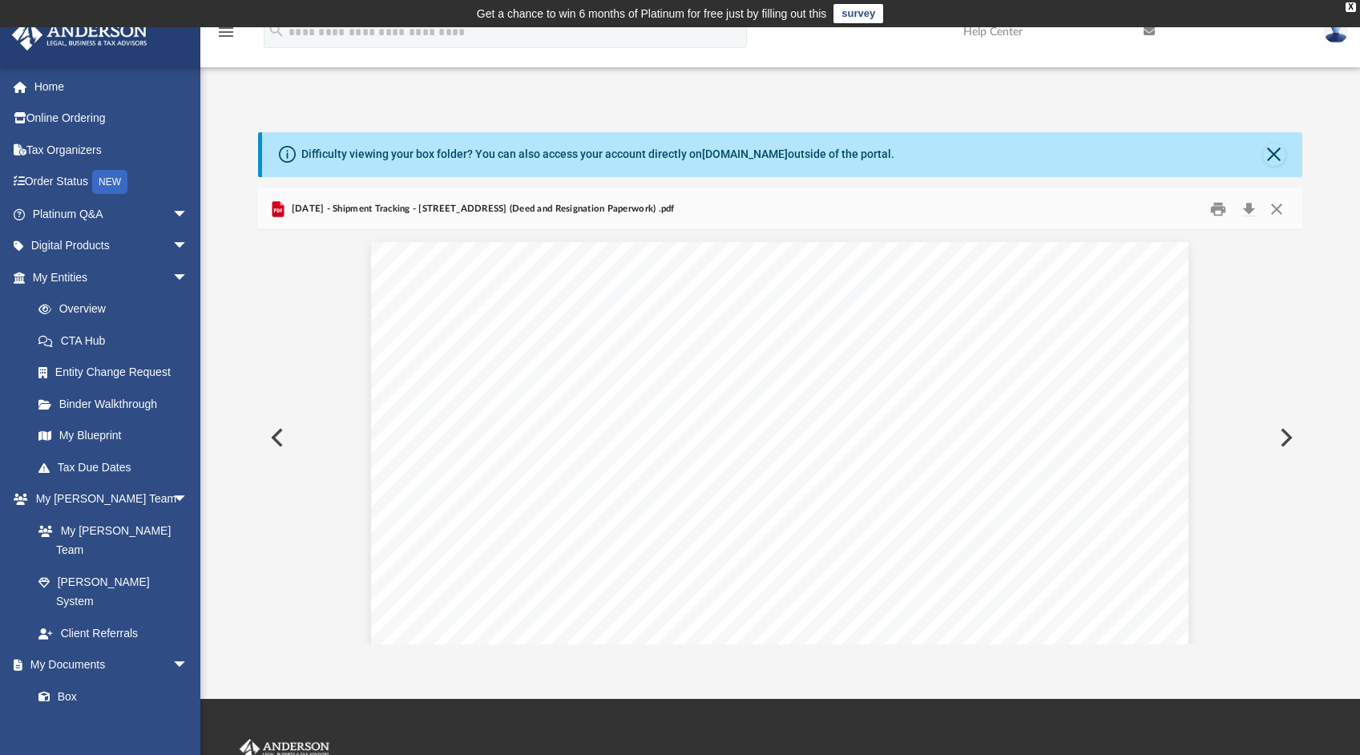
click at [1288, 436] on button "Preview" at bounding box center [1284, 437] width 35 height 45
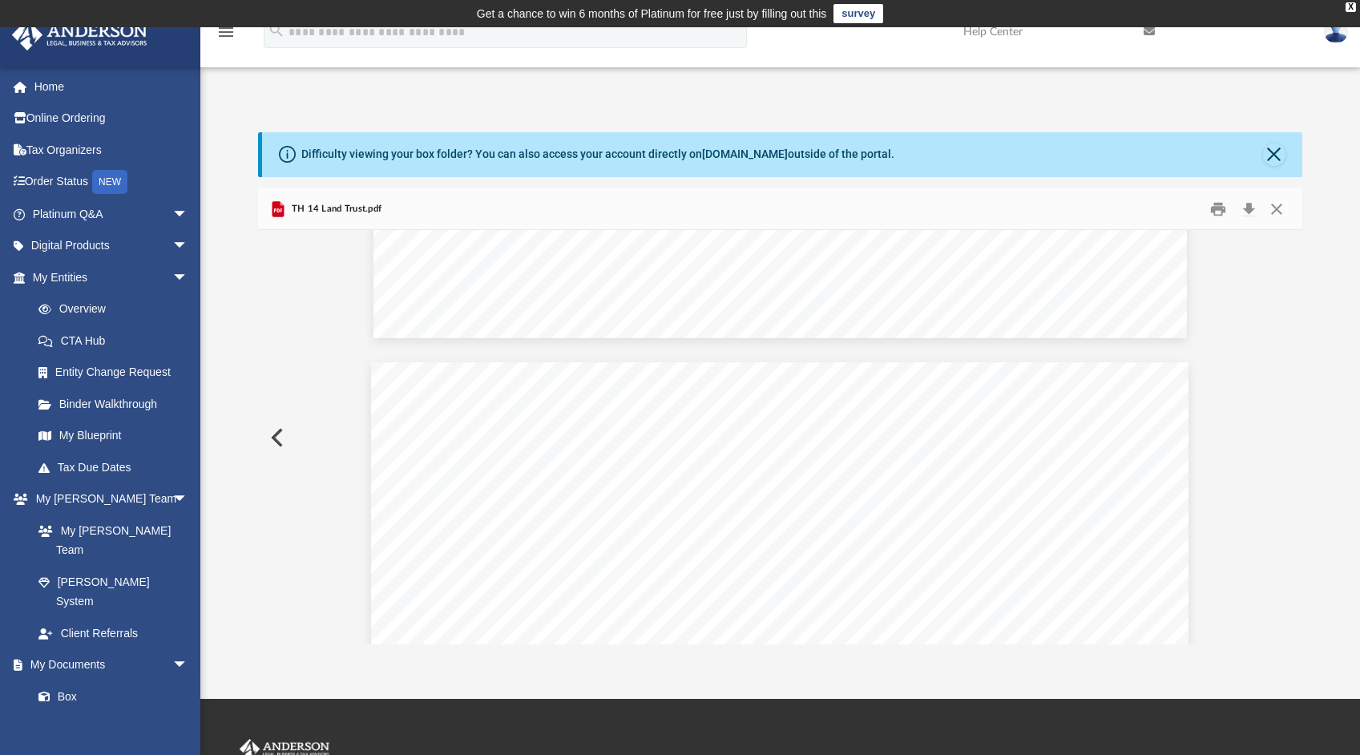
scroll to position [0, 0]
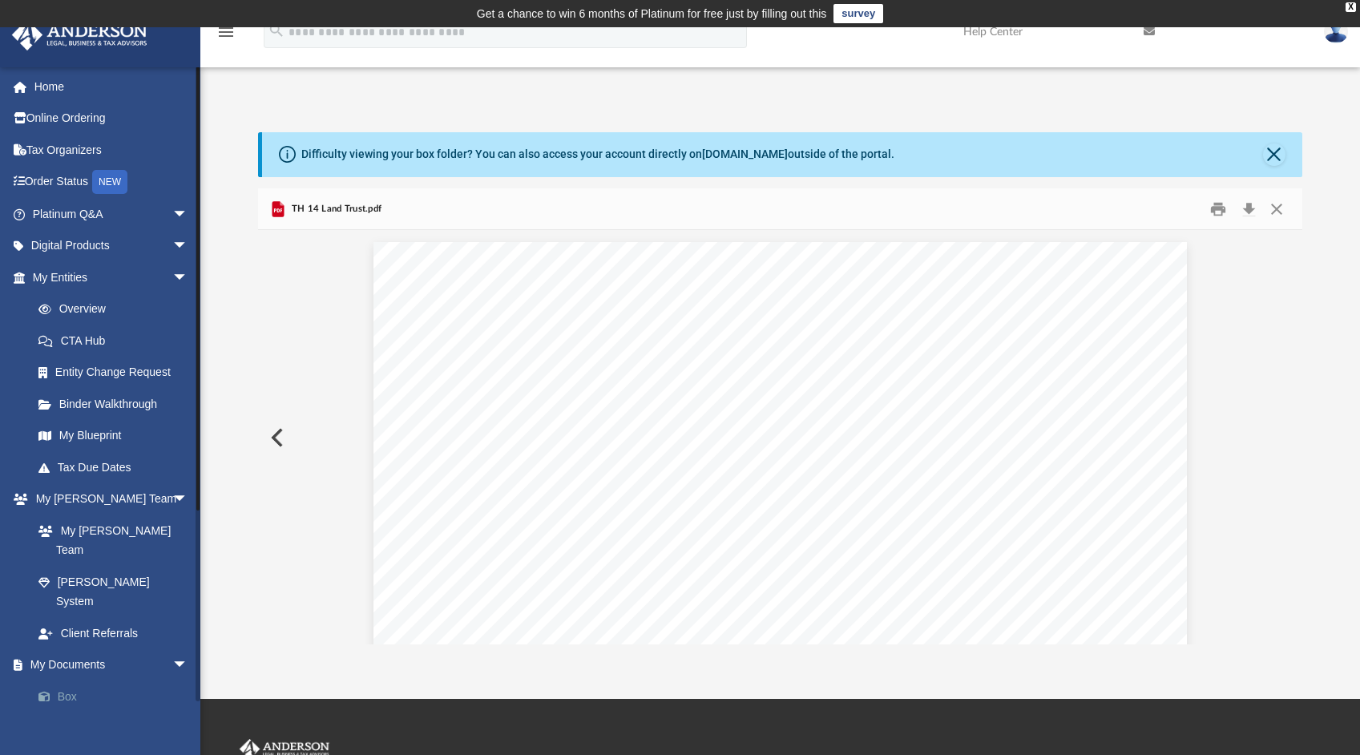
click at [78, 680] on link "Box" at bounding box center [117, 696] width 190 height 32
